Goal: Entertainment & Leisure: Consume media (video, audio)

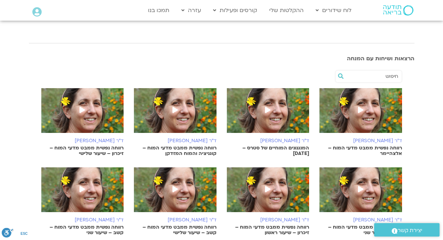
click at [261, 114] on img at bounding box center [268, 114] width 83 height 52
